Goal: Information Seeking & Learning: Understand process/instructions

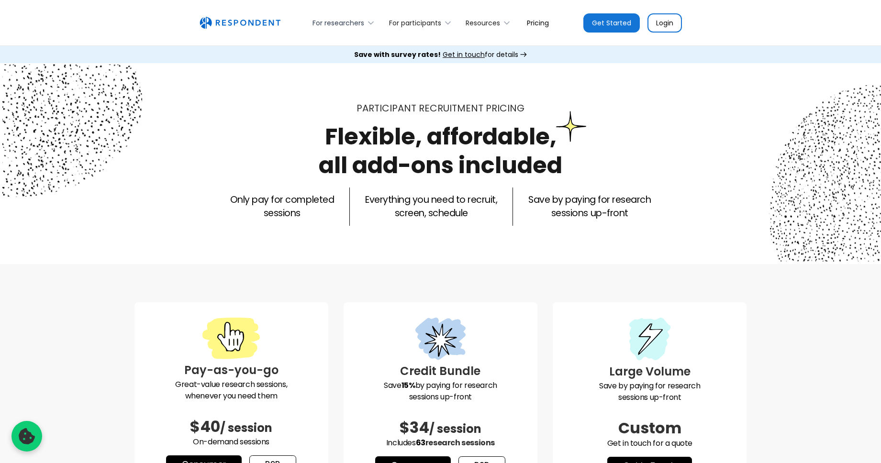
click at [350, 22] on div "For researchers" at bounding box center [338, 23] width 52 height 10
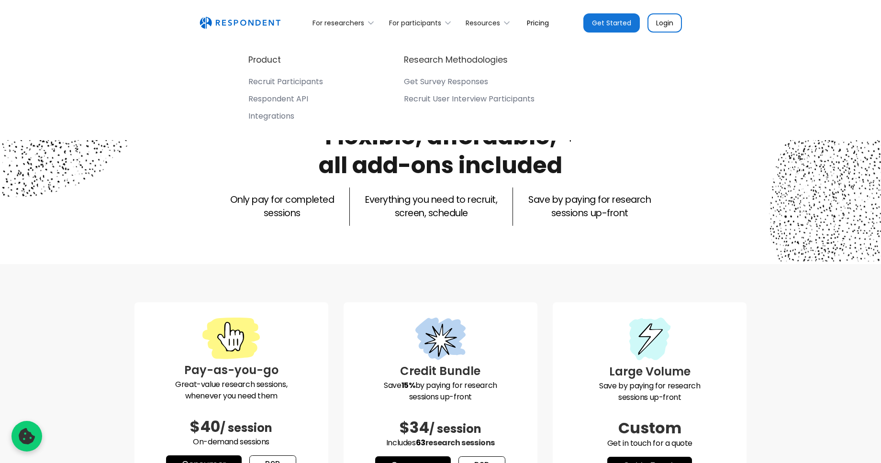
click at [452, 101] on div "Recruit User Interview Participants" at bounding box center [469, 99] width 131 height 10
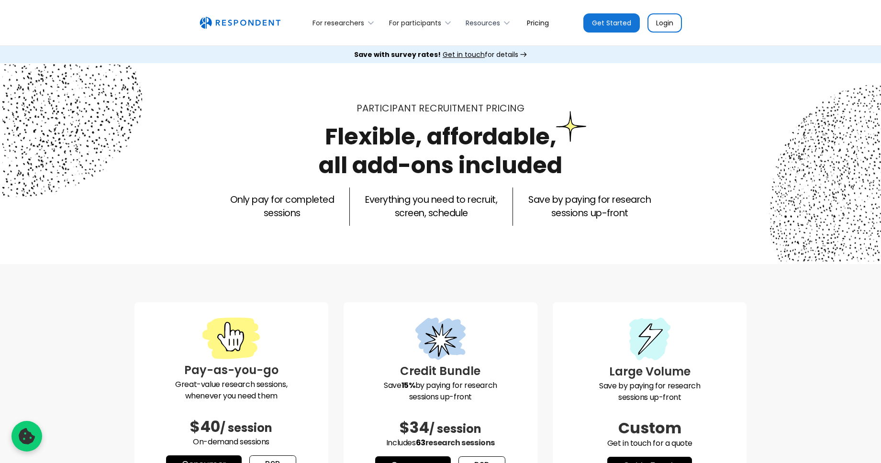
click at [497, 23] on div "Resources" at bounding box center [483, 23] width 34 height 10
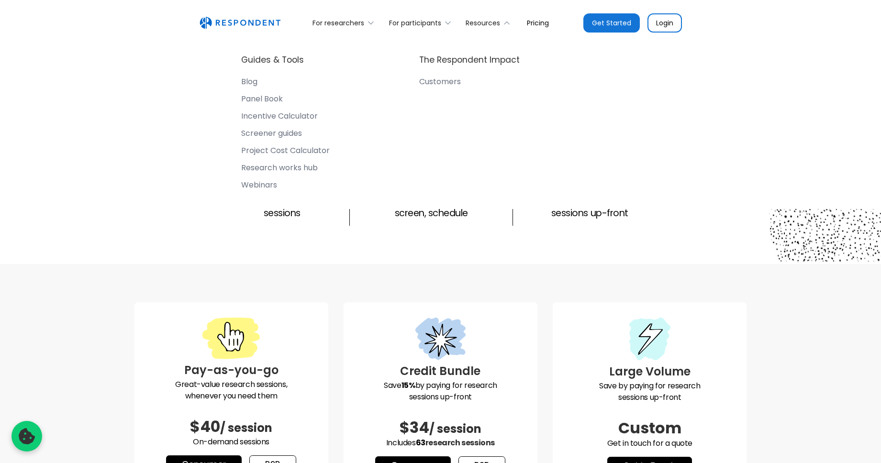
click at [535, 20] on link "Pricing" at bounding box center [537, 22] width 37 height 22
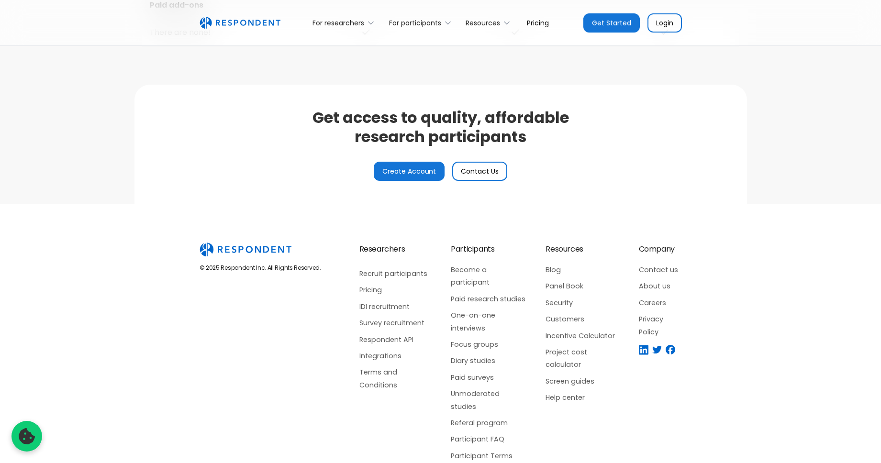
scroll to position [2261, 0]
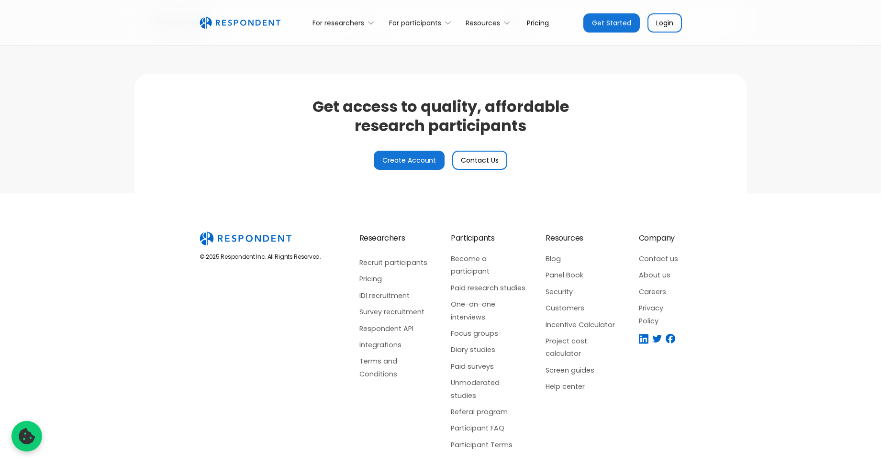
click at [622, 22] on link "Get Started" at bounding box center [611, 22] width 56 height 19
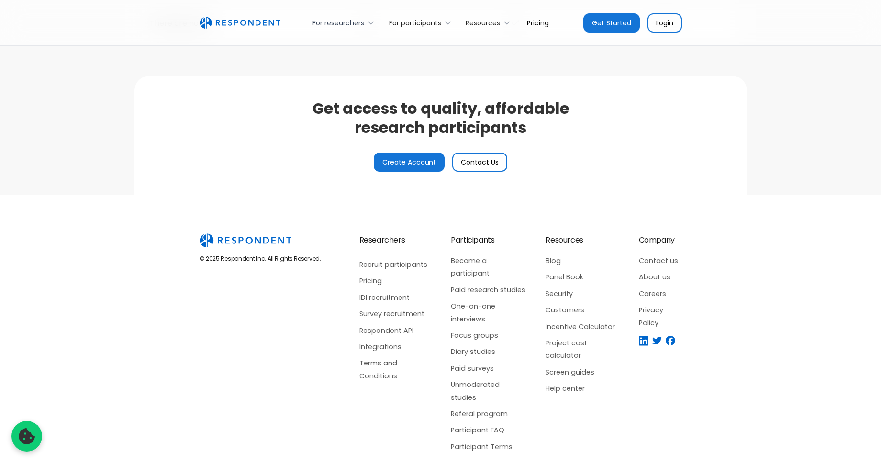
click at [330, 17] on div "For researchers" at bounding box center [345, 22] width 76 height 22
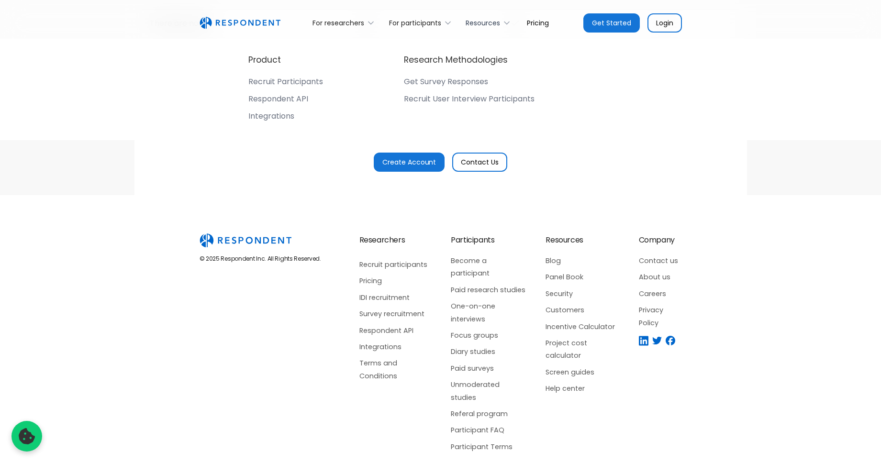
click at [497, 21] on div "Resources" at bounding box center [483, 23] width 34 height 10
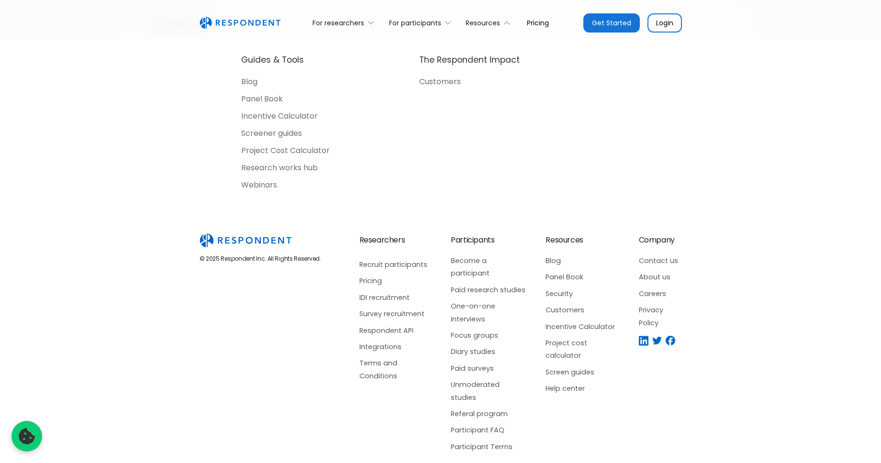
click at [537, 22] on link "Pricing" at bounding box center [537, 22] width 37 height 22
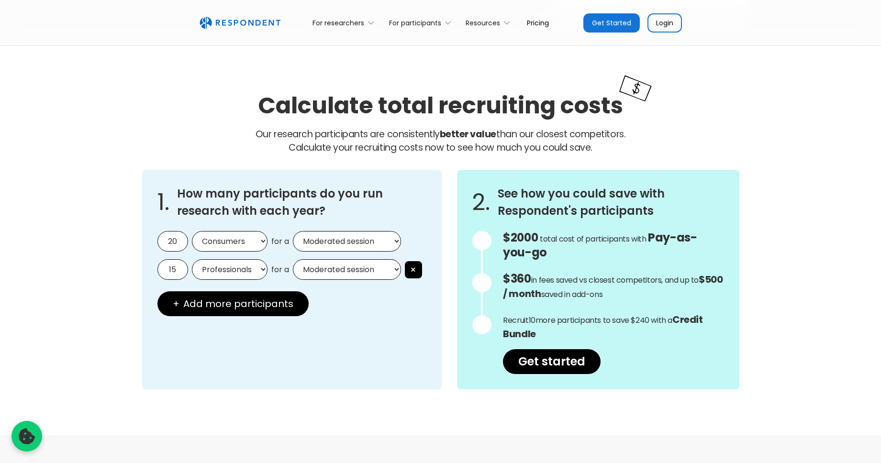
scroll to position [738, 0]
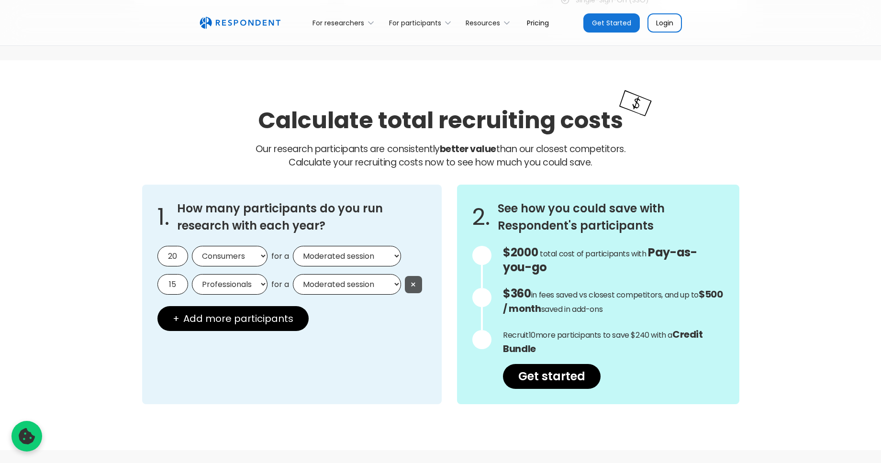
drag, startPoint x: 417, startPoint y: 281, endPoint x: 416, endPoint y: 265, distance: 16.8
click at [417, 281] on button "×" at bounding box center [413, 284] width 17 height 17
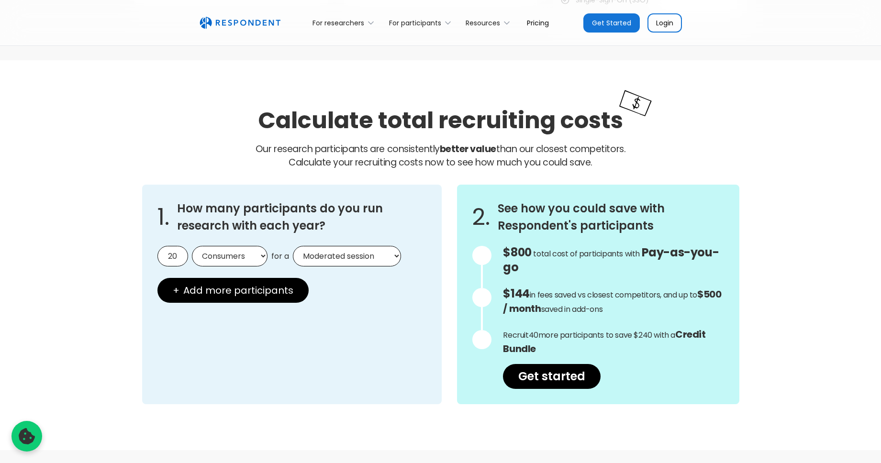
click at [409, 252] on div "20 Consumers Professionals for a Moderated session Unmoderated session" at bounding box center [291, 256] width 269 height 21
click at [228, 256] on select "Consumers Professionals" at bounding box center [230, 256] width 76 height 21
select select "professionals"
click at [192, 246] on select "Consumers Professionals" at bounding box center [230, 256] width 76 height 21
click at [354, 253] on select "Moderated session Unmoderated session" at bounding box center [347, 256] width 108 height 21
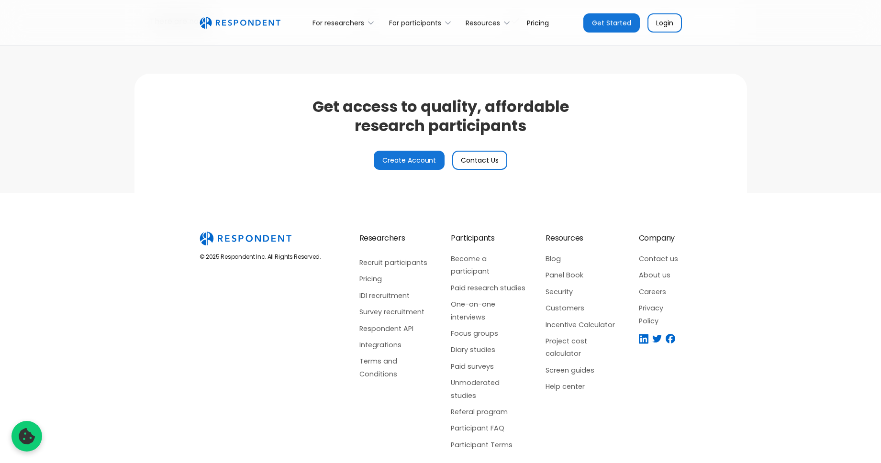
scroll to position [2261, 0]
click at [410, 259] on link "Recruit participants" at bounding box center [395, 262] width 73 height 12
